Goal: Task Accomplishment & Management: Use online tool/utility

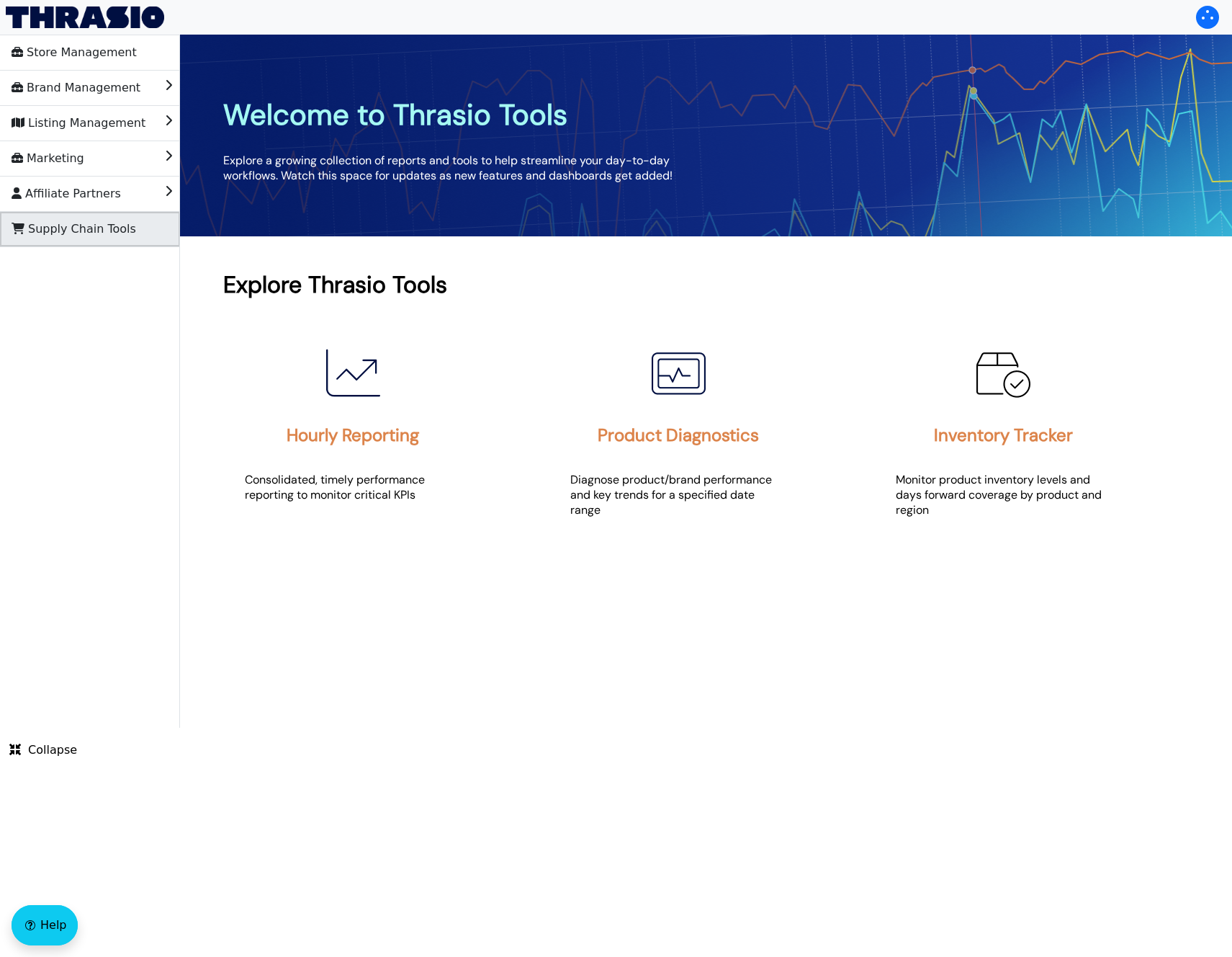
click at [67, 235] on span "Supply Chain Tools" at bounding box center [73, 228] width 125 height 23
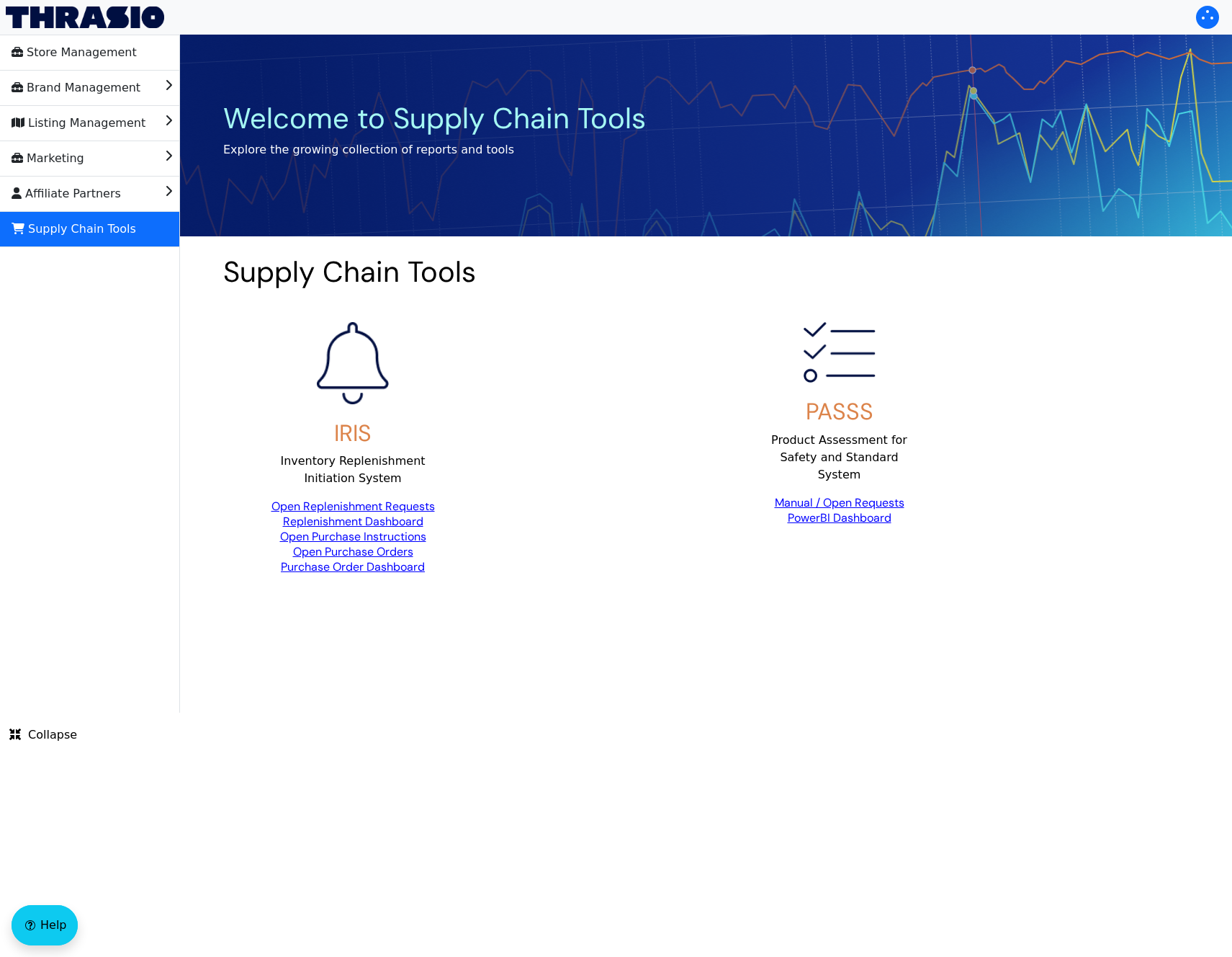
click at [377, 508] on link "Open Replenishment Requests" at bounding box center [353, 506] width 164 height 15
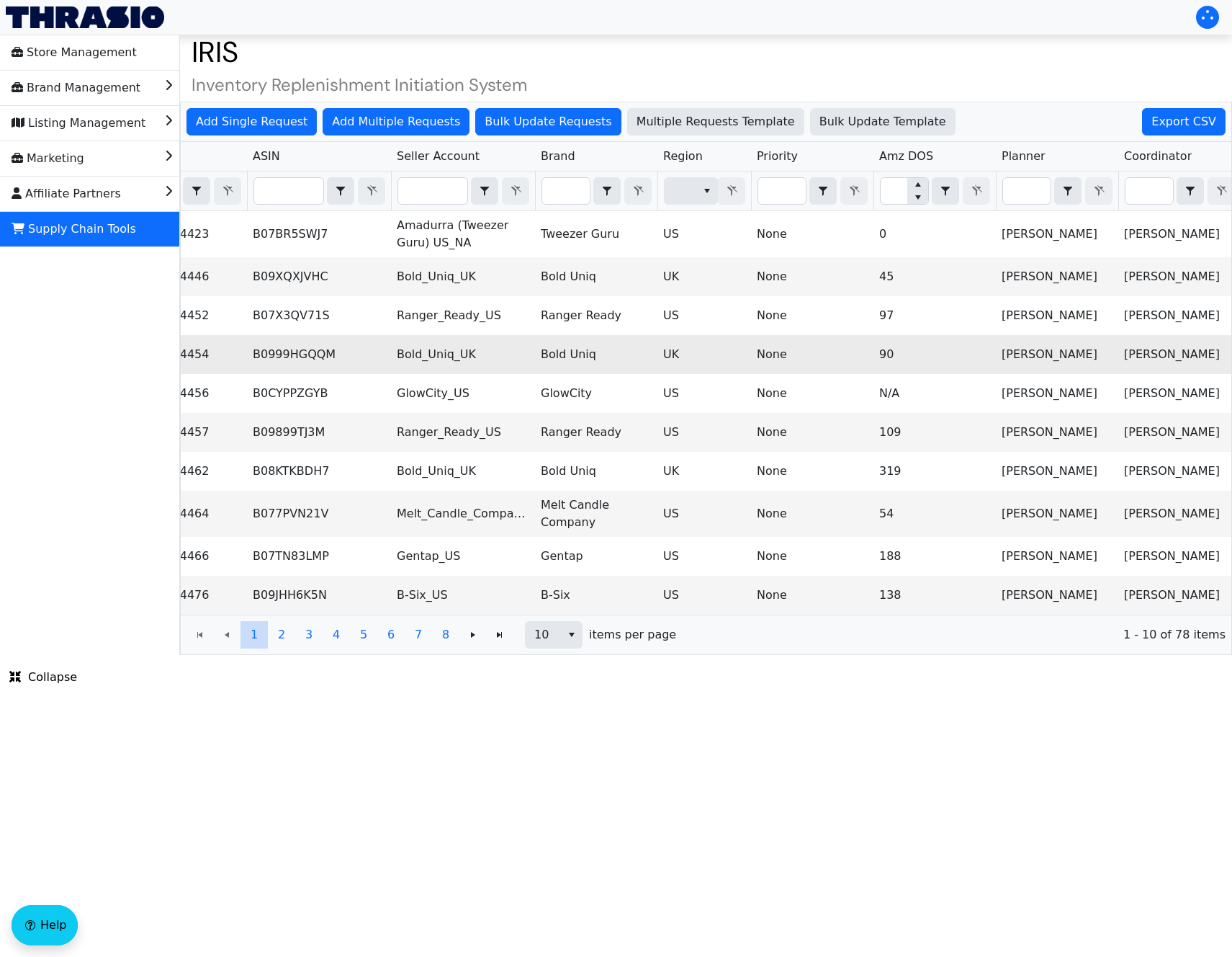
scroll to position [0, 41]
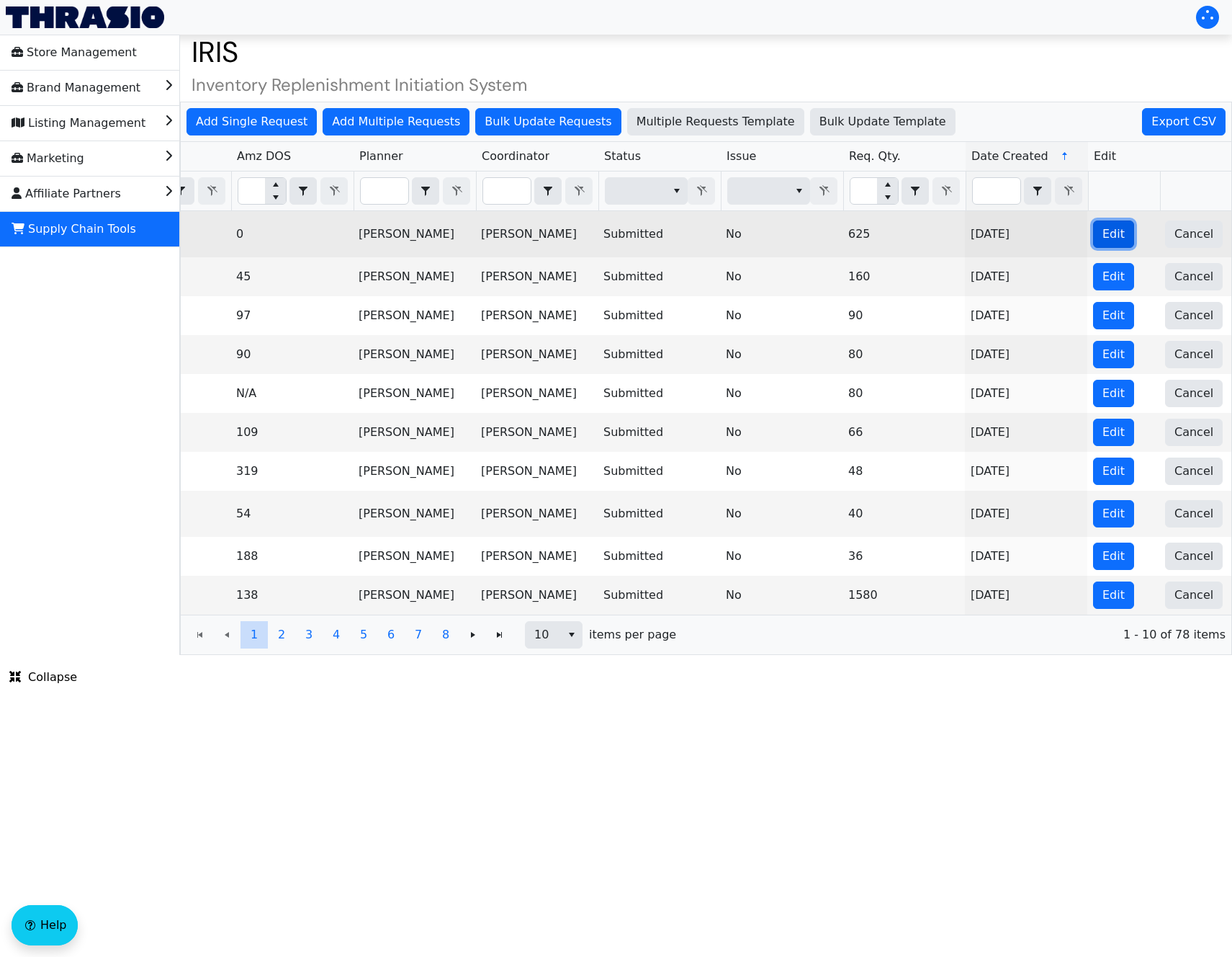
click at [1107, 233] on span "Edit" at bounding box center [1114, 234] width 22 height 18
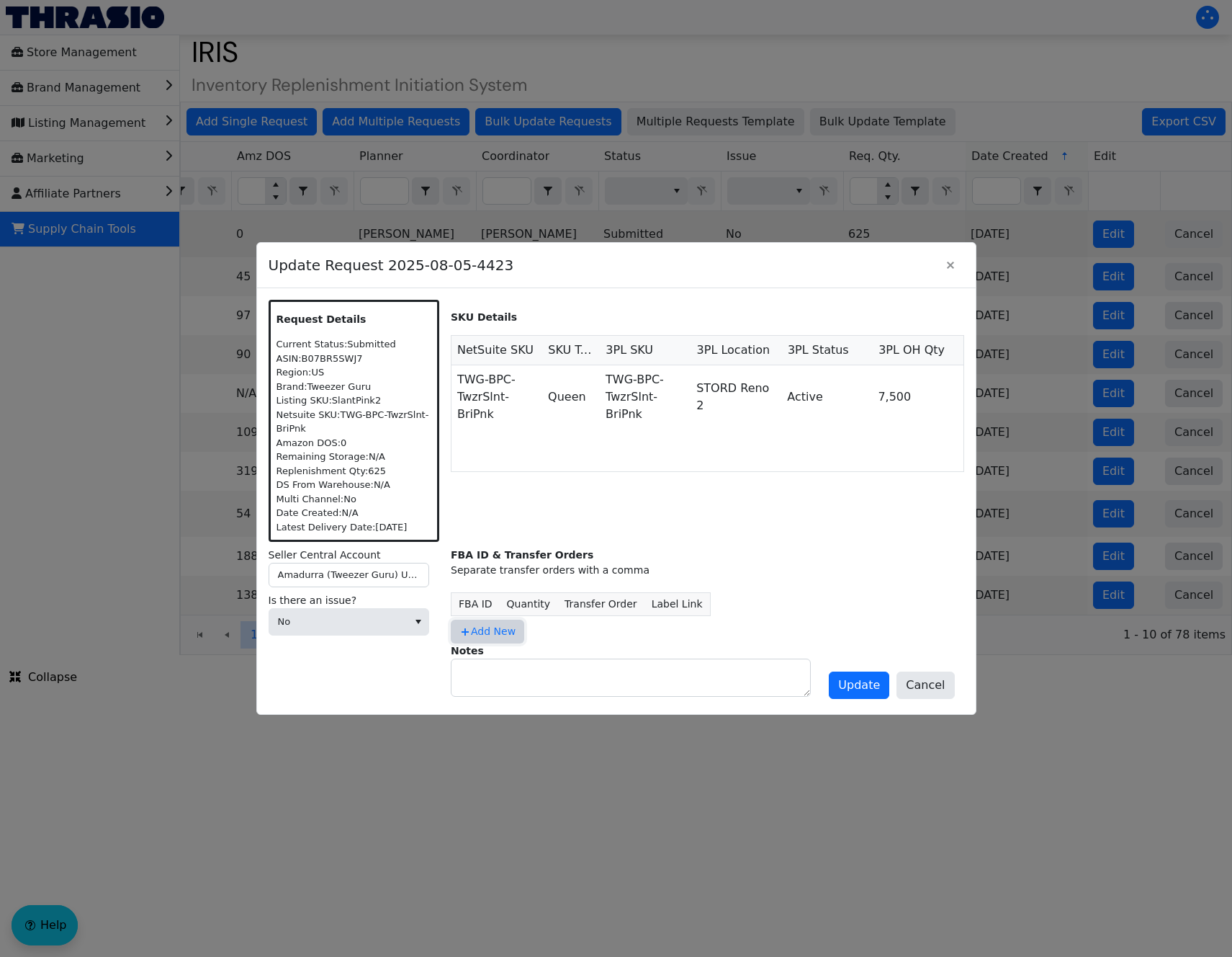
click at [501, 638] on span "Add New" at bounding box center [487, 632] width 56 height 15
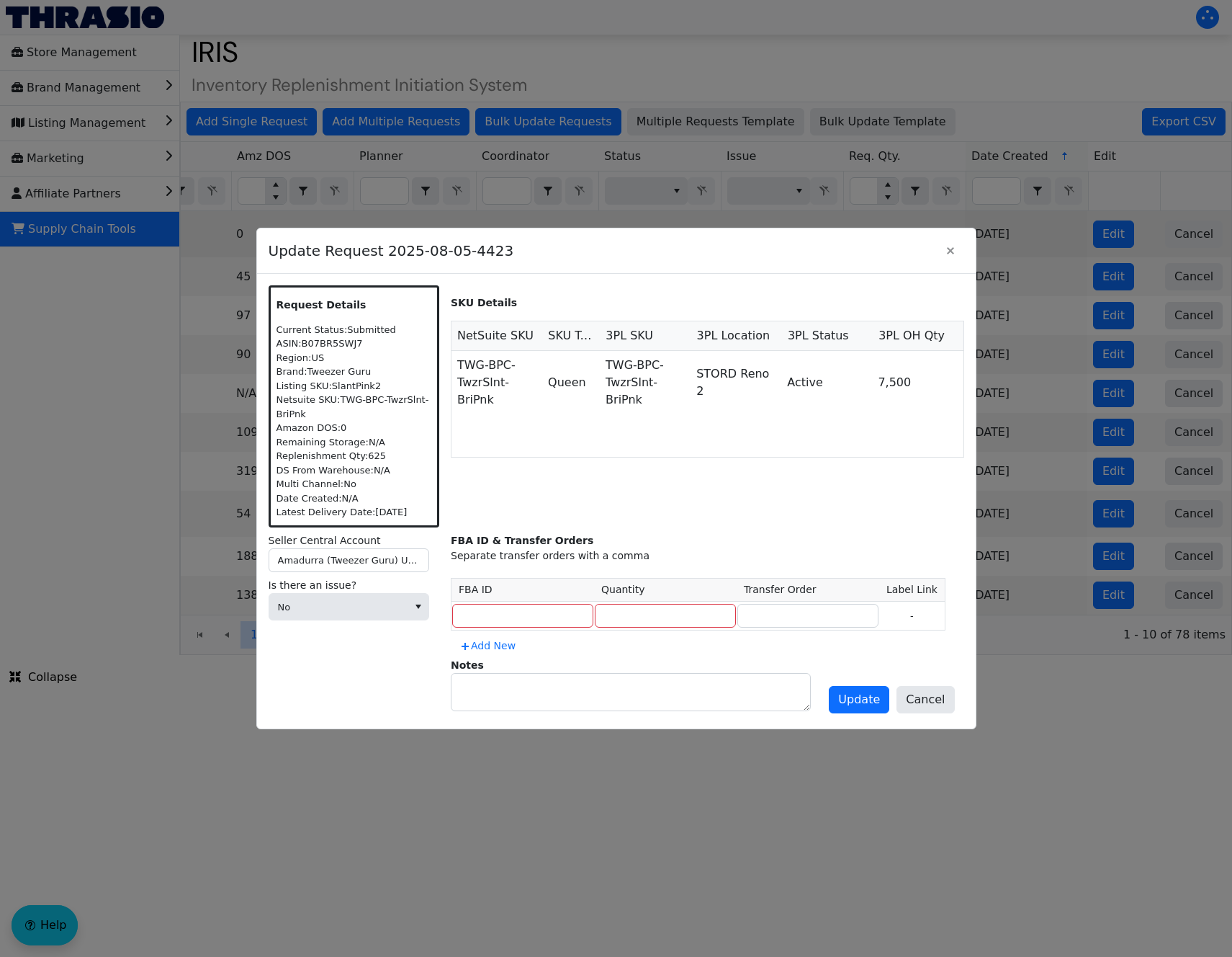
click at [820, 501] on div "SKU Details NetSuite SKU SKU Type 3PL SKU 3PL Location 3PL Status 3PL [GEOGRAPH…" at bounding box center [708, 407] width 514 height 242
click at [949, 243] on span "Close" at bounding box center [950, 251] width 18 height 18
